Goal: Task Accomplishment & Management: Complete application form

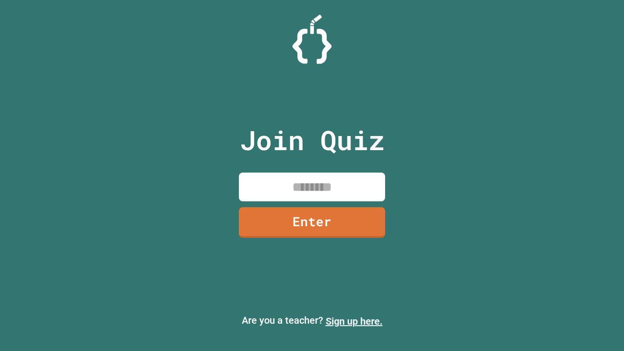
click at [354, 321] on link "Sign up here." at bounding box center [353, 321] width 57 height 12
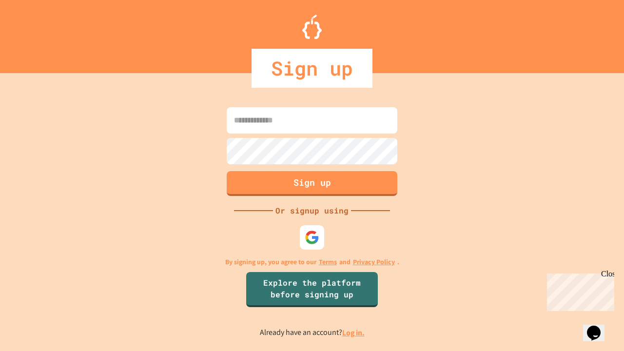
click at [354, 332] on link "Log in." at bounding box center [353, 332] width 22 height 10
